Goal: Transaction & Acquisition: Book appointment/travel/reservation

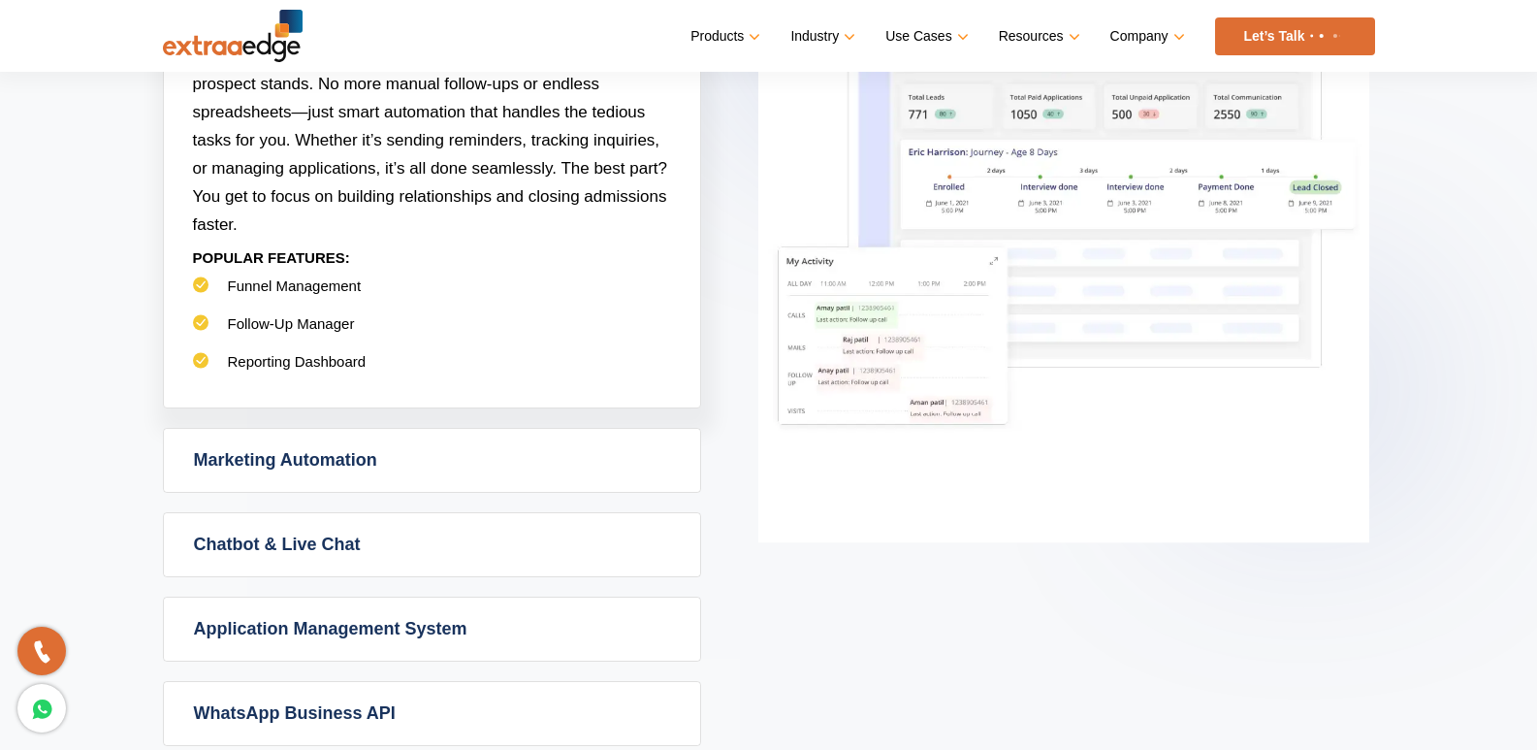
scroll to position [873, 0]
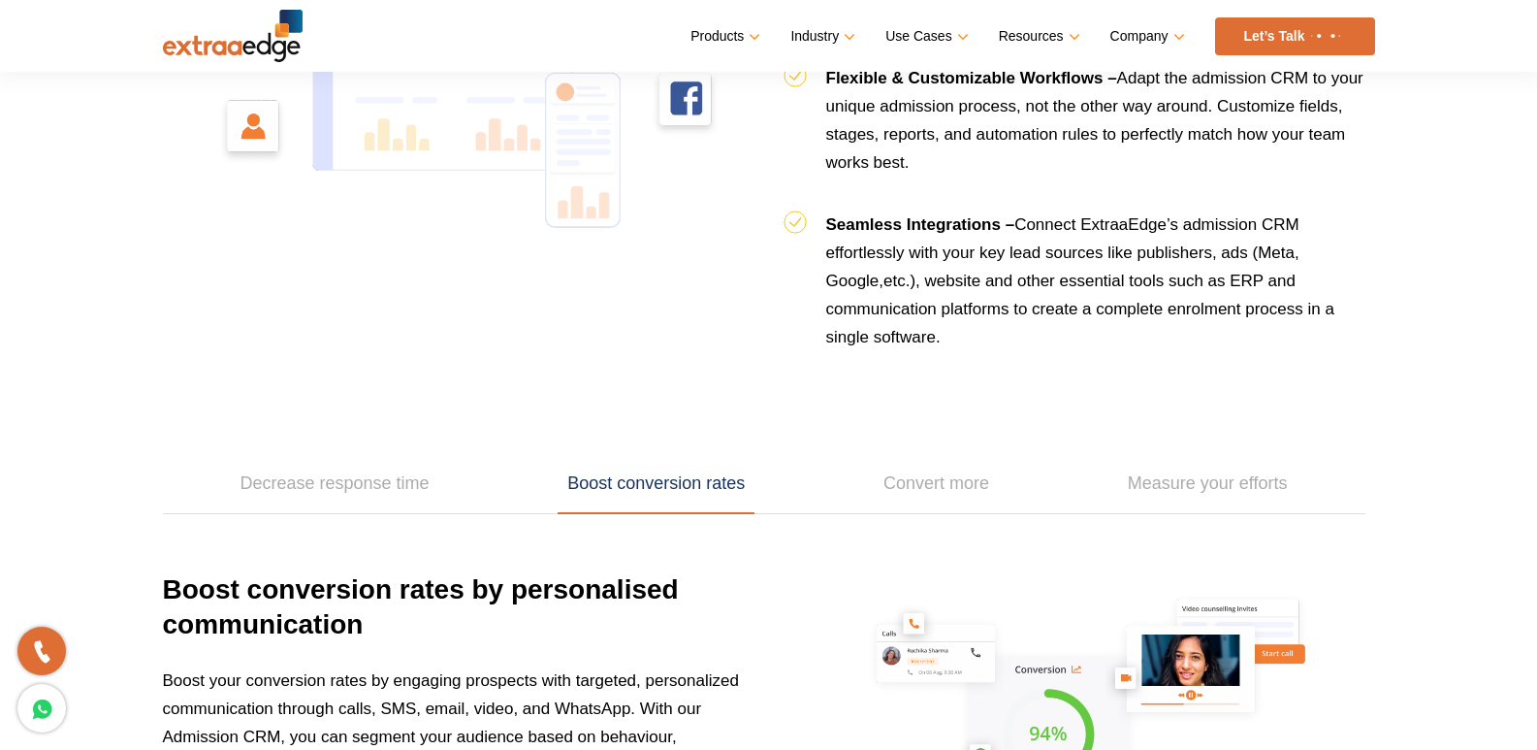
scroll to position [2231, 0]
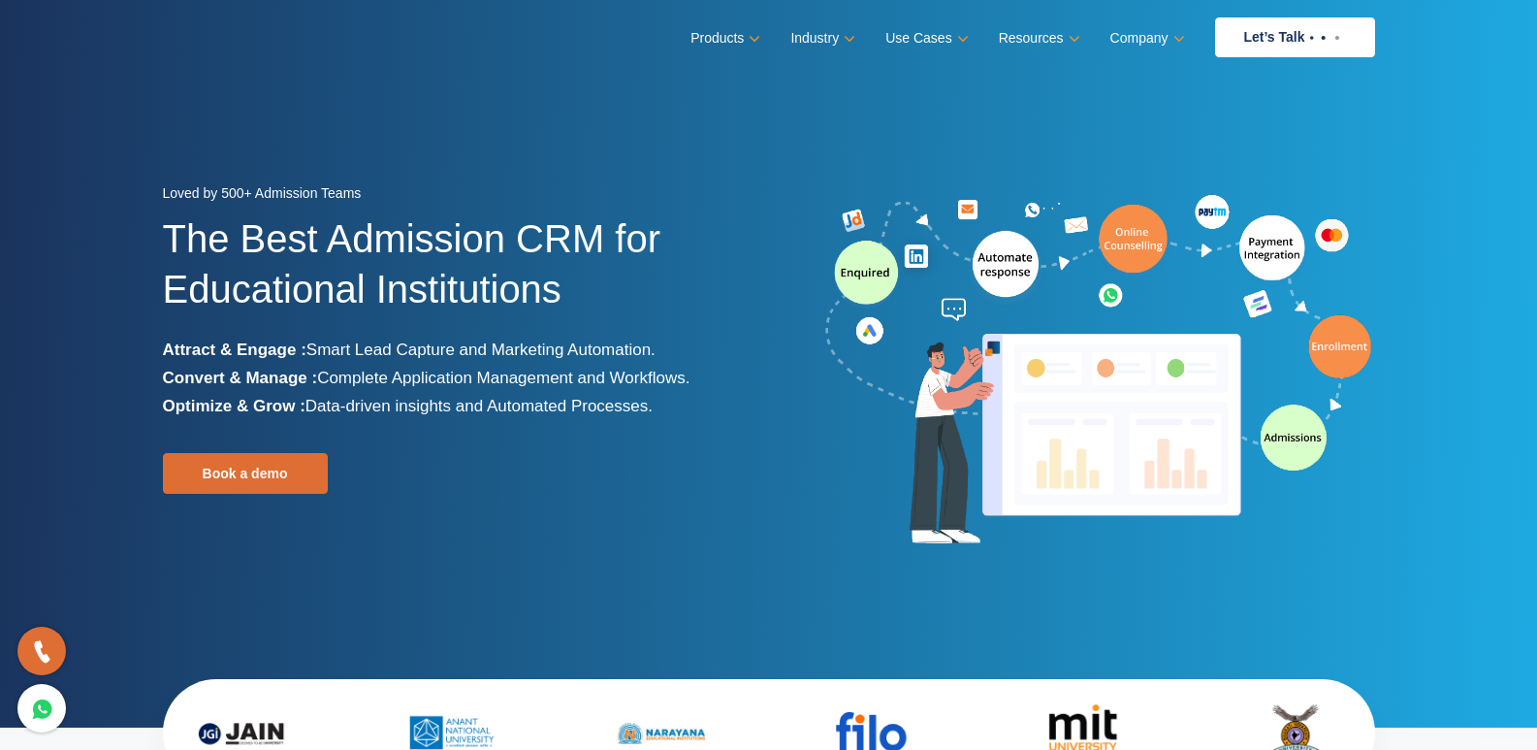
click at [593, 540] on div at bounding box center [459, 548] width 592 height 28
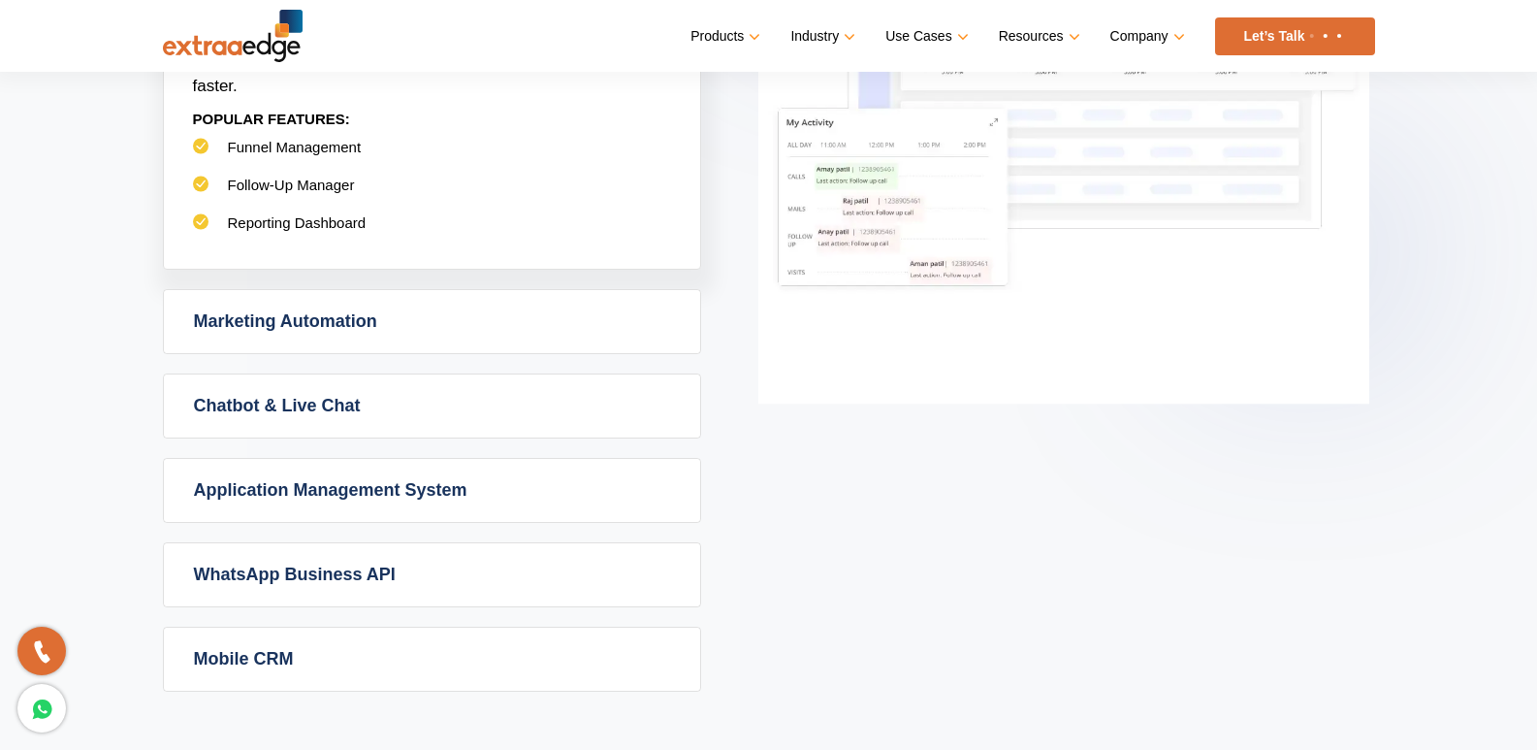
scroll to position [1261, 0]
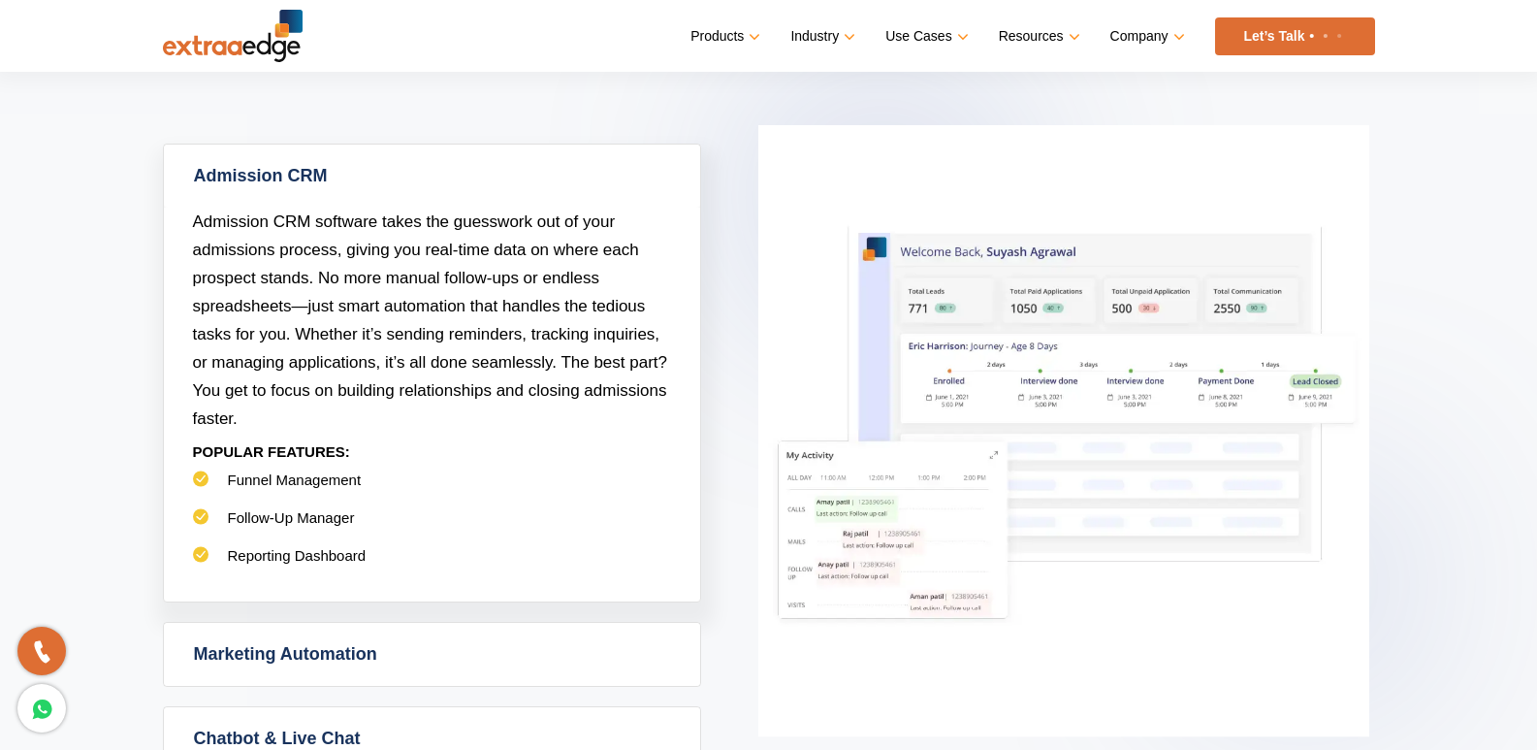
scroll to position [194, 0]
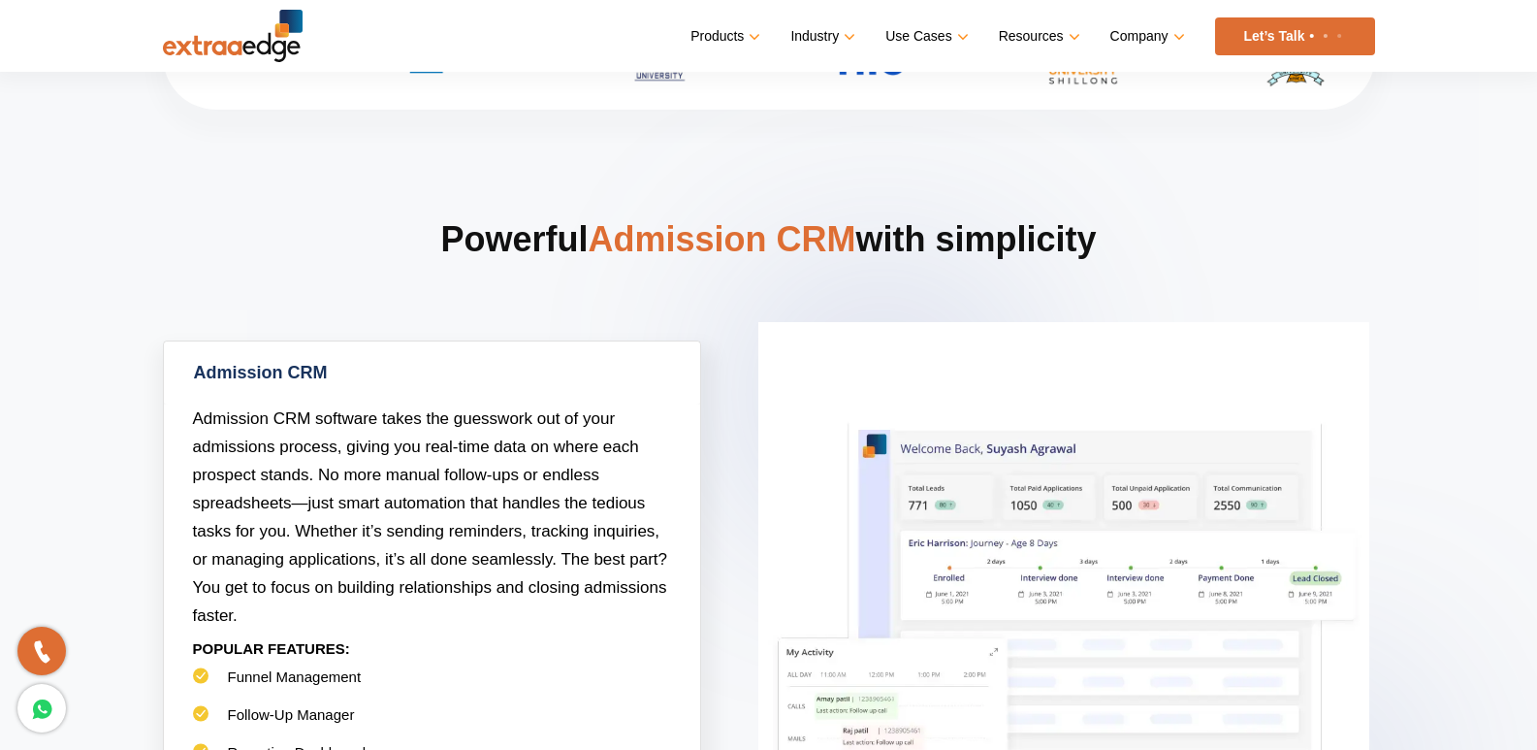
scroll to position [388, 0]
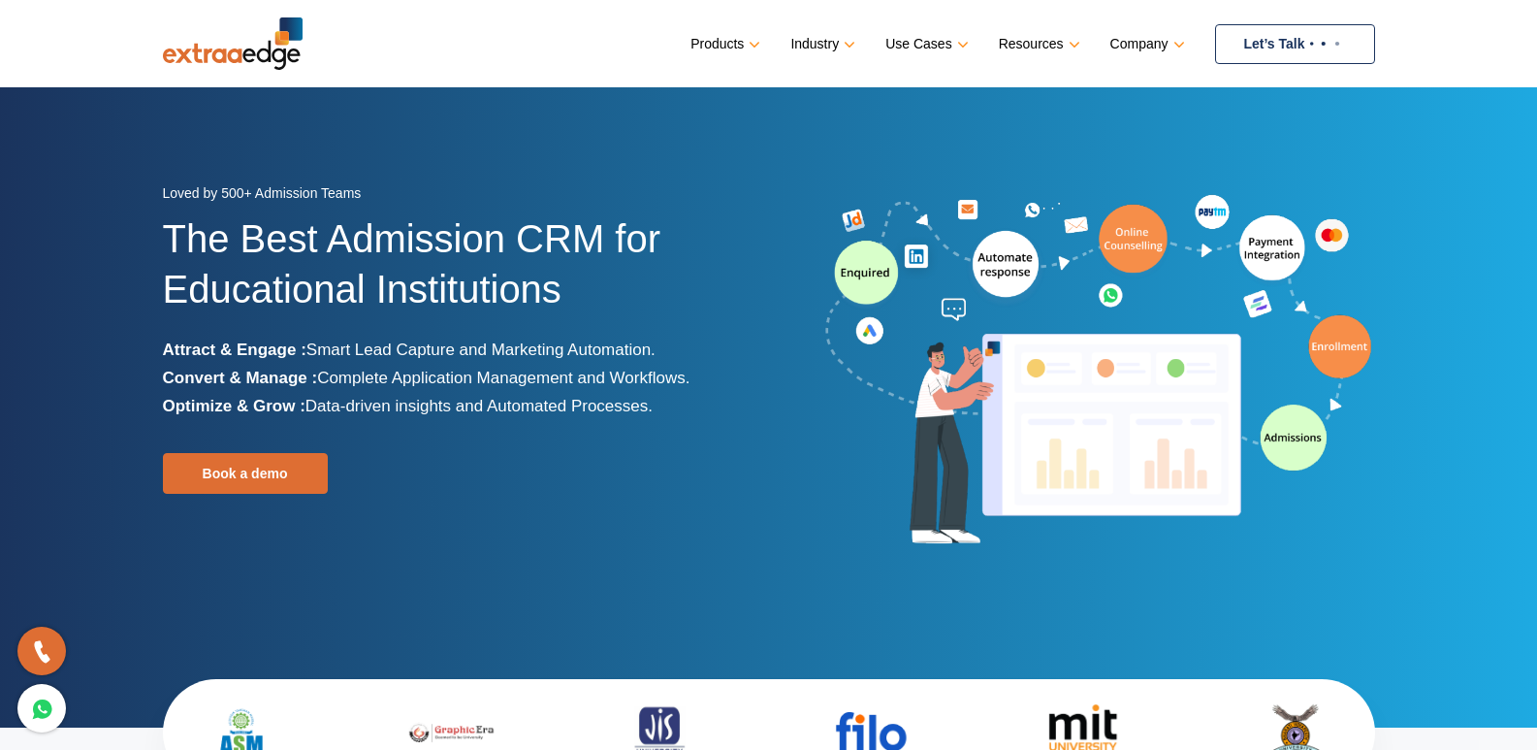
click at [1292, 53] on link "Let’s Talk" at bounding box center [1295, 44] width 160 height 40
